Goal: Task Accomplishment & Management: Use online tool/utility

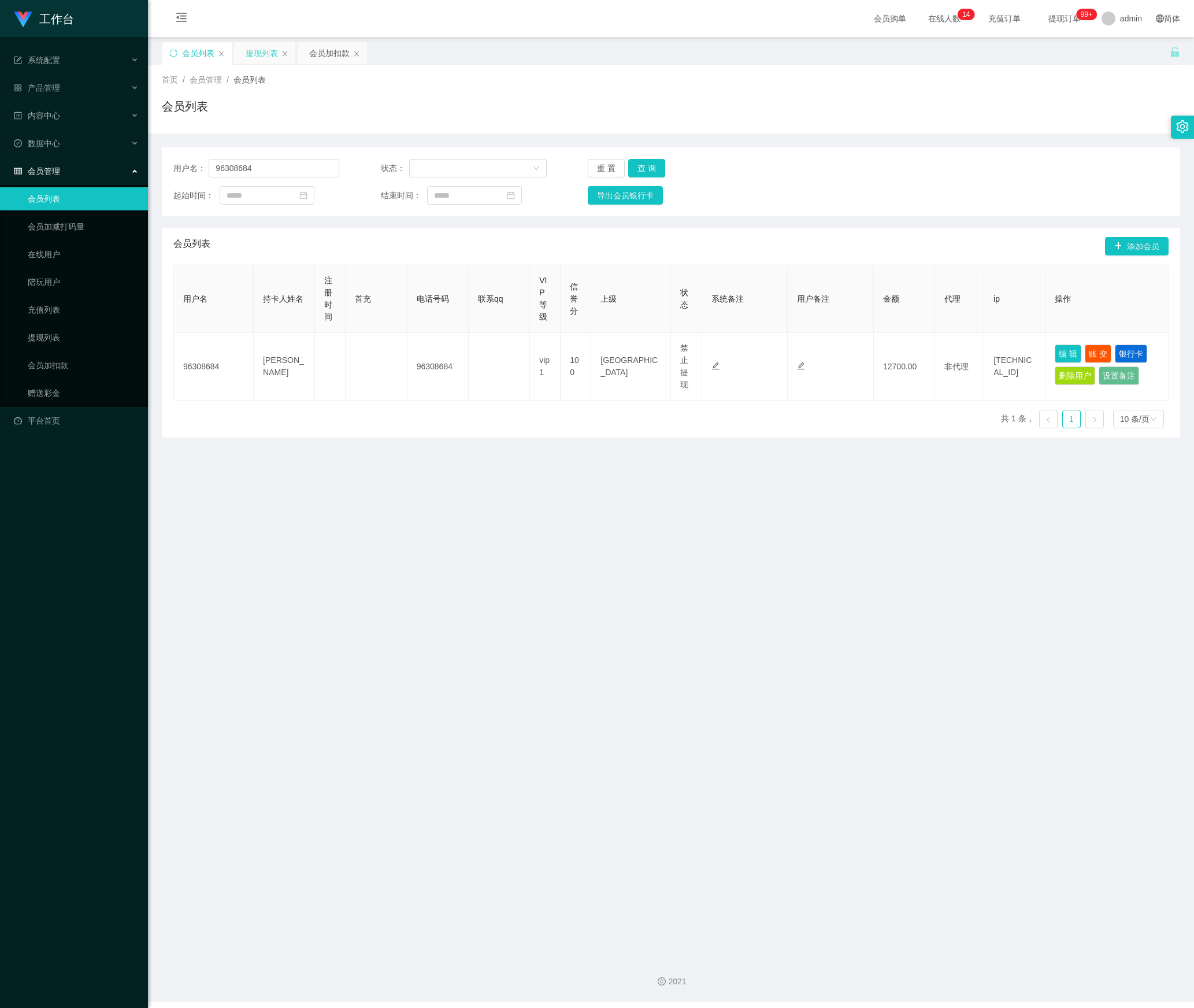
click at [261, 60] on div "提现列表" at bounding box center [262, 53] width 33 height 22
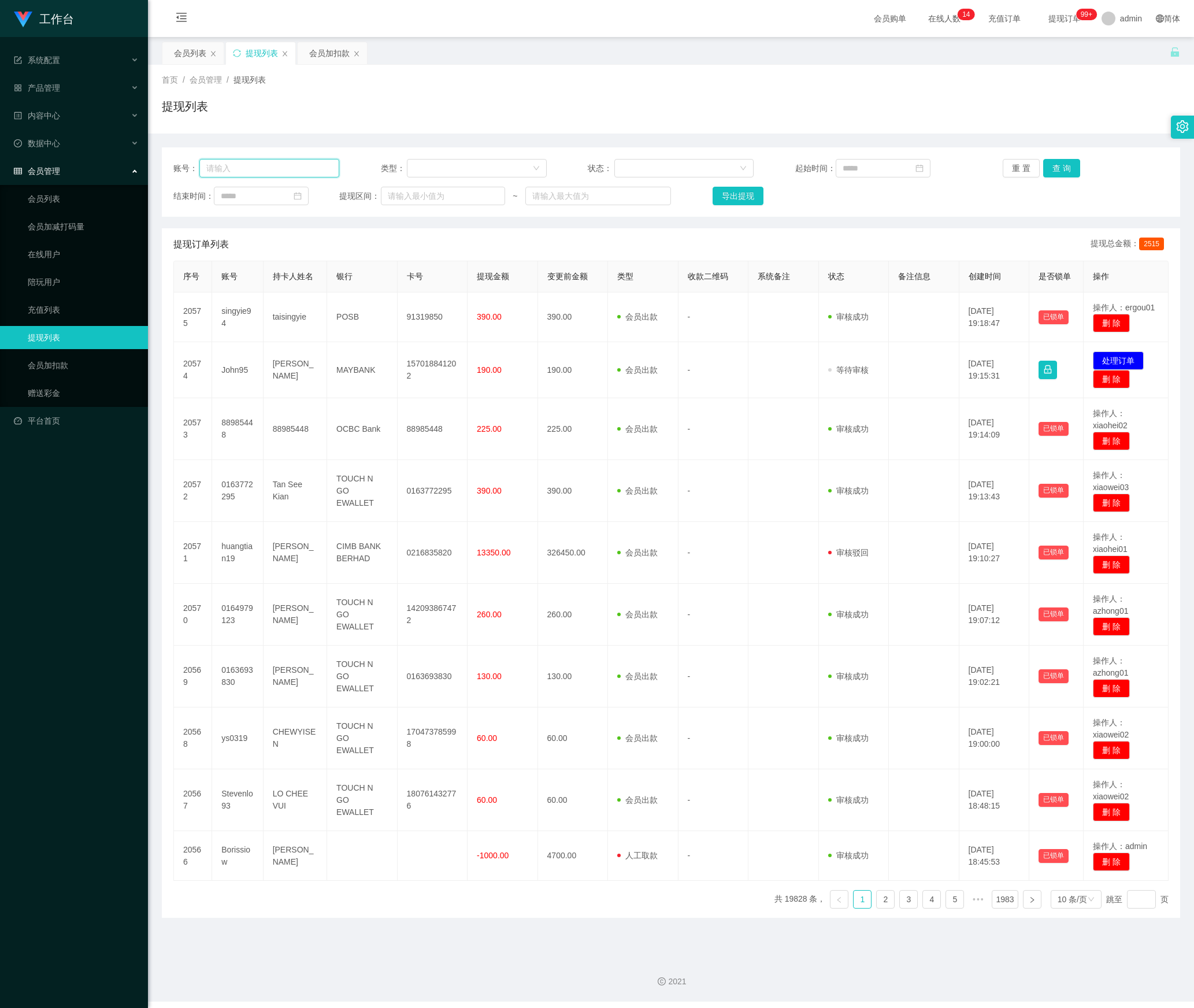
drag, startPoint x: 293, startPoint y: 167, endPoint x: 30, endPoint y: 167, distance: 263.0
click at [30, 167] on section "工作台 系统配置 产品管理 内容中心 数据中心 会员管理 会员列表 会员加减打码量 在线用户 陪玩用户 充值列表 提现列表 会员加扣款 赠送彩金 平台首页 保…" at bounding box center [597, 501] width 1194 height 1002
paste input "zhxeng95"
type input "zhxeng95"
click at [1053, 171] on button "查 询" at bounding box center [1062, 168] width 37 height 18
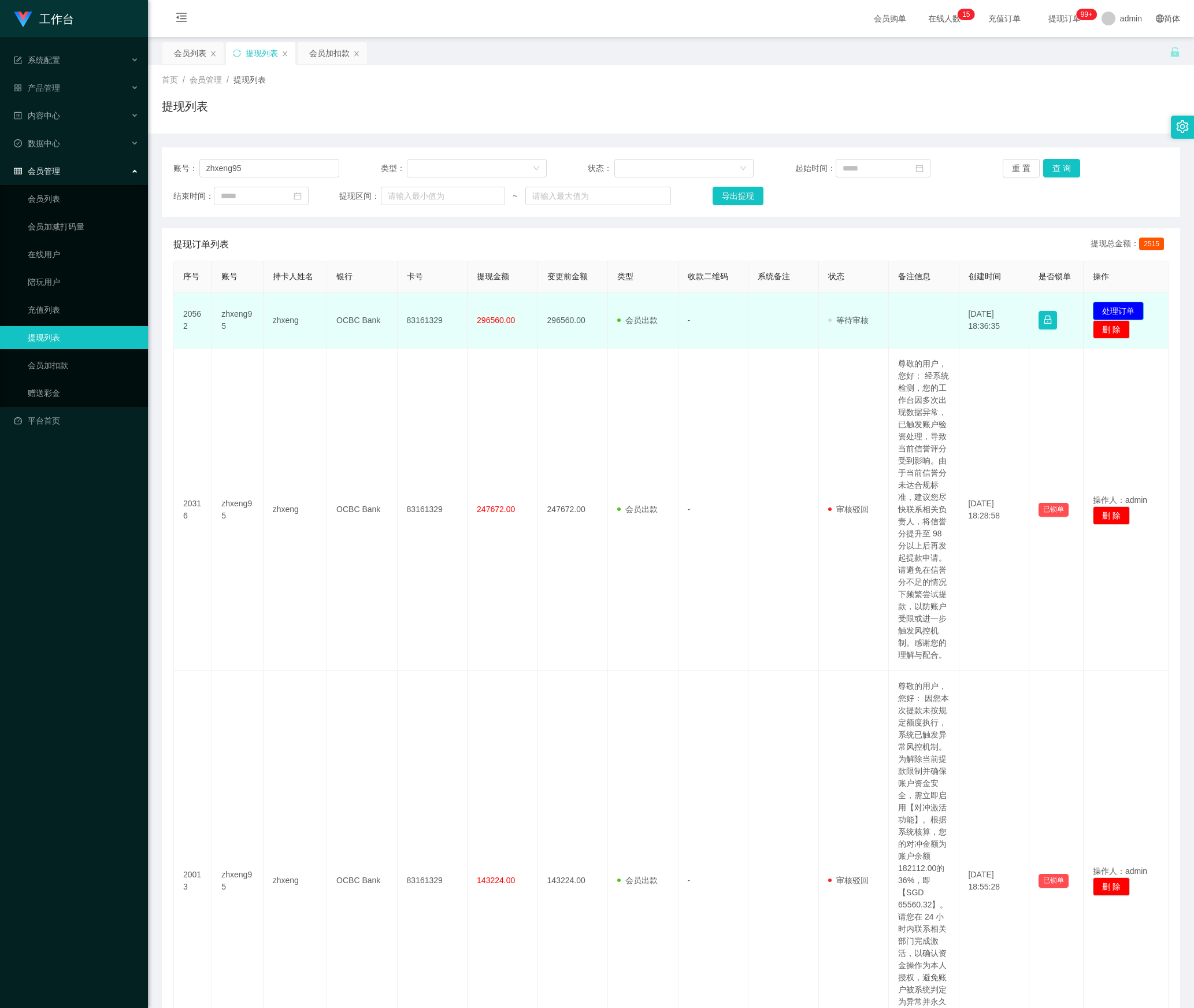
click at [1118, 310] on button "处理订单" at bounding box center [1118, 310] width 51 height 18
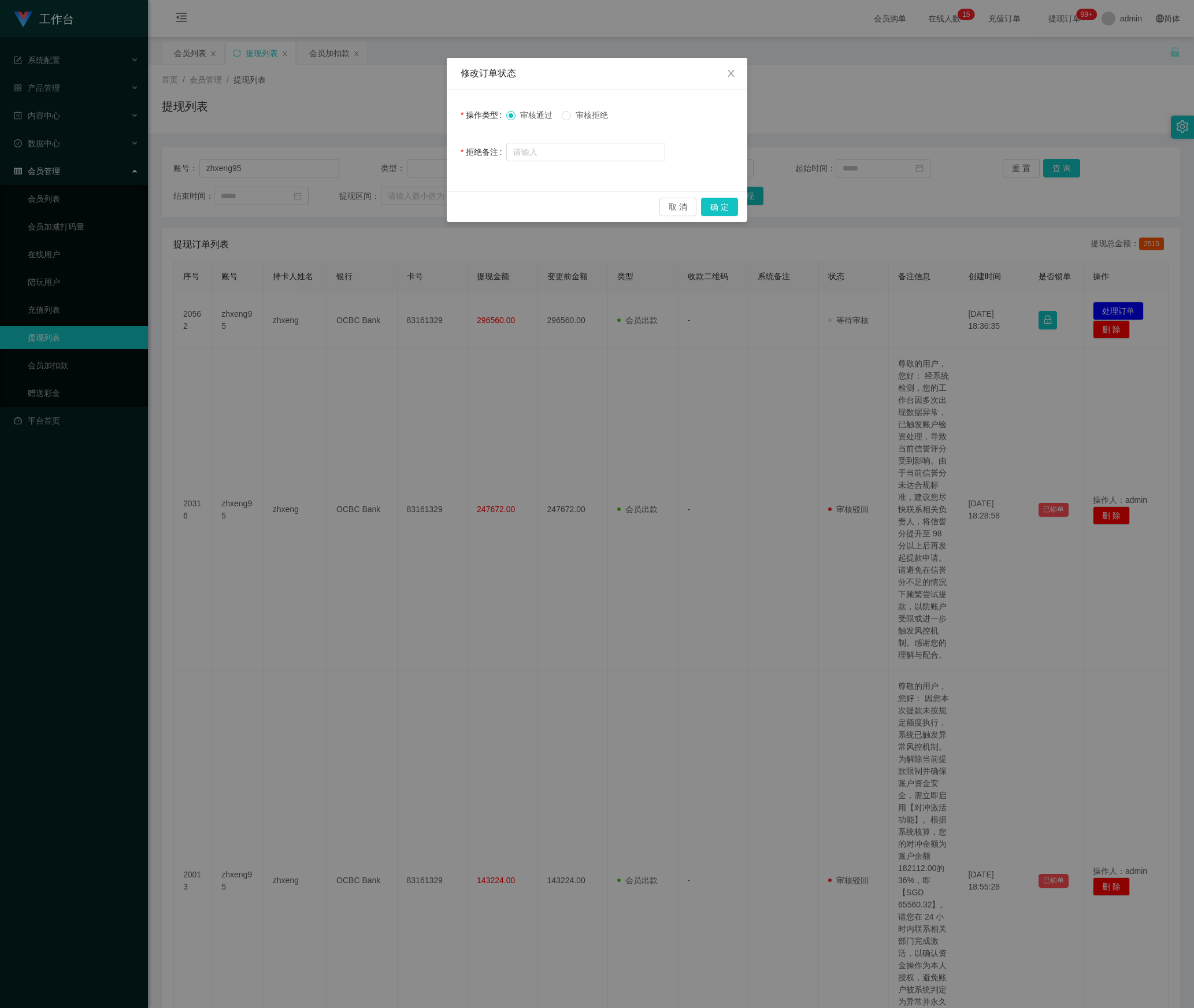
click at [578, 118] on span "审核拒绝" at bounding box center [592, 115] width 42 height 10
click at [568, 146] on input "text" at bounding box center [586, 152] width 159 height 18
paste input "尊敬的用户，您好： 您当前的出款操作未成功，系统已暂停相关资金指令。请尽快联系财务部门完成账户安全验证，以确保资金顺利结算。如有任何疑问，建议及时咨询您的专属…"
type input "尊敬的用户，您好： 您当前的出款操作未成功，系统已暂停相关资金指令。请尽快联系财务部门完成账户安全验证，以确保资金顺利结算。如有任何疑问，建议及时咨询您的专属…"
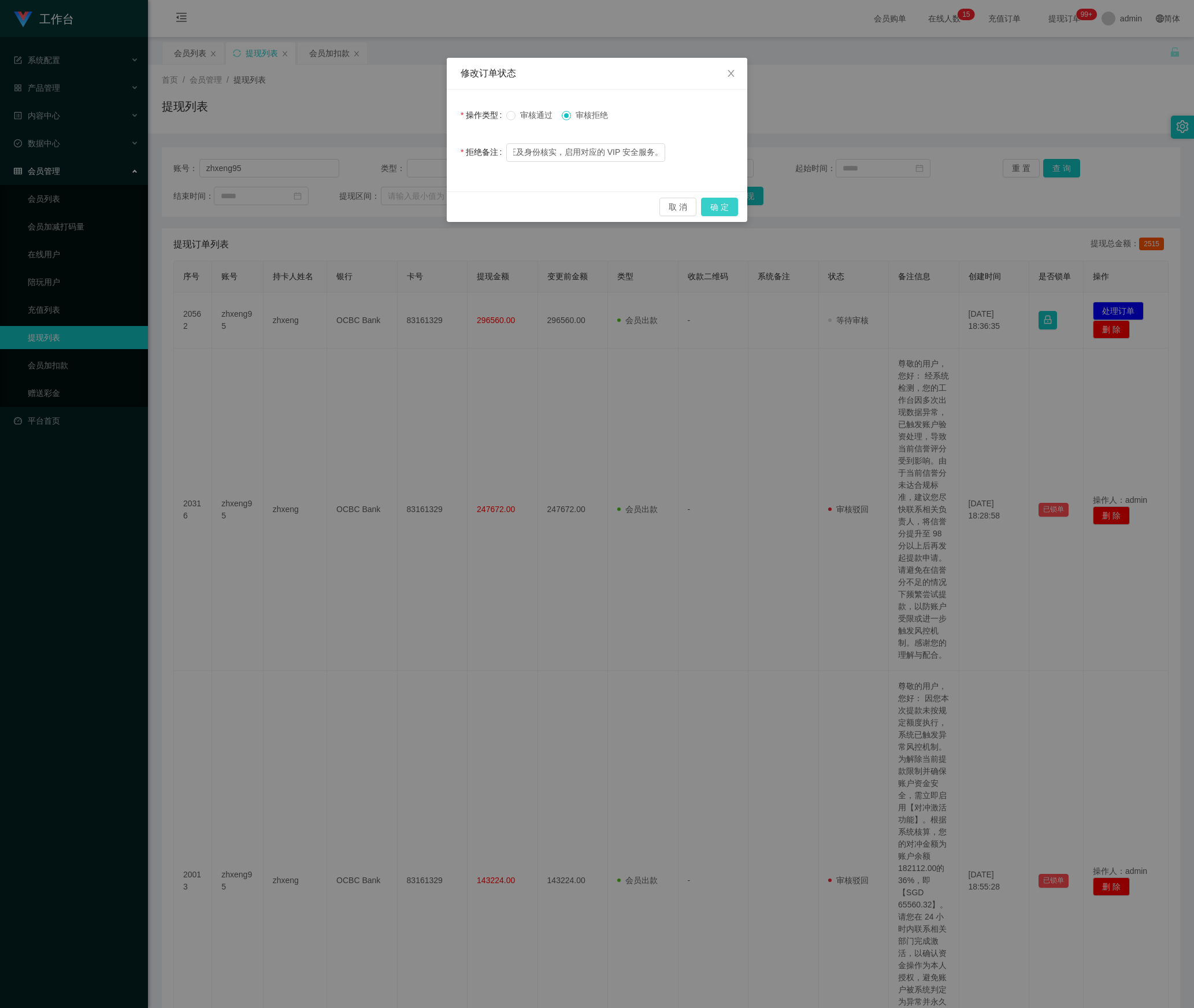
click at [712, 212] on button "确 定" at bounding box center [720, 206] width 37 height 18
